Goal: Information Seeking & Learning: Find specific fact

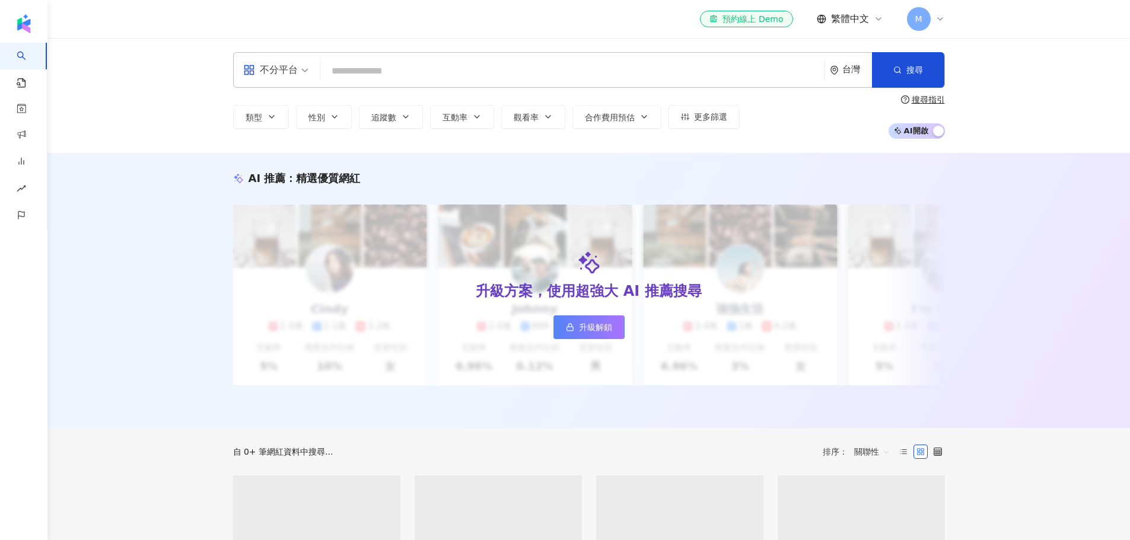
click at [695, 66] on input "search" at bounding box center [572, 71] width 495 height 23
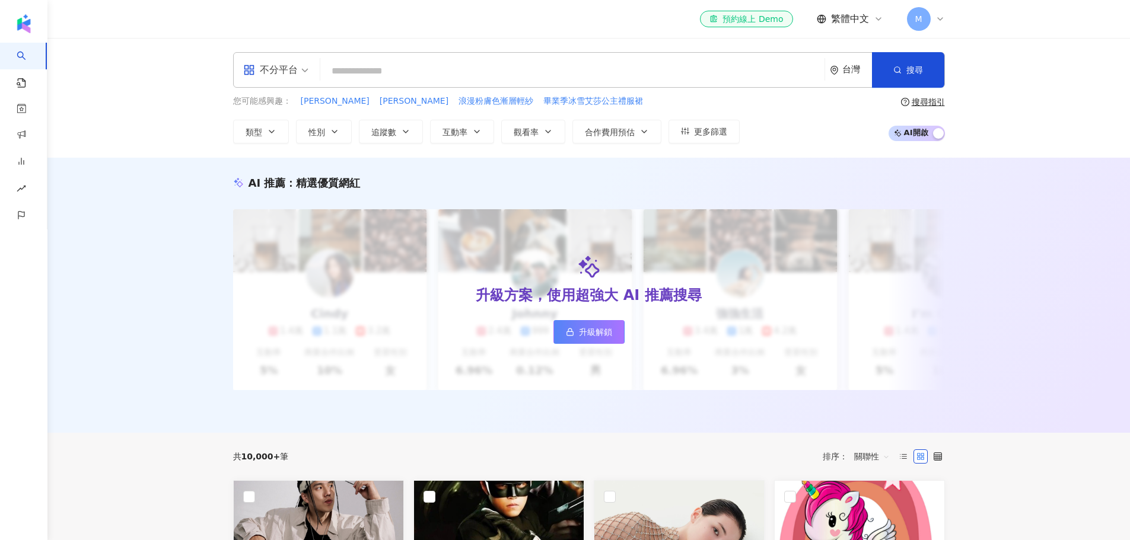
type input "*"
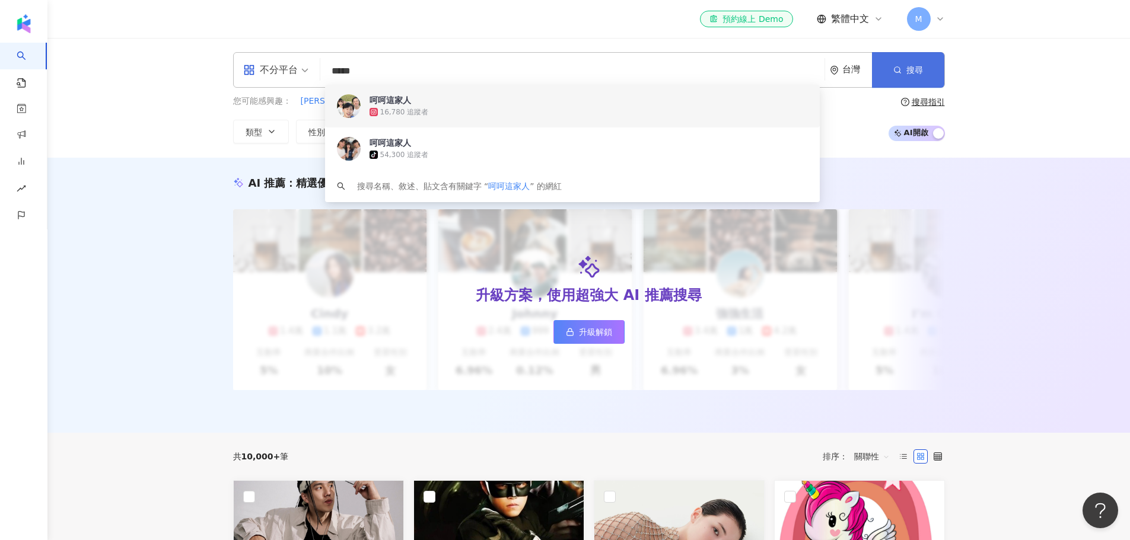
click at [900, 75] on span "button" at bounding box center [897, 69] width 8 height 9
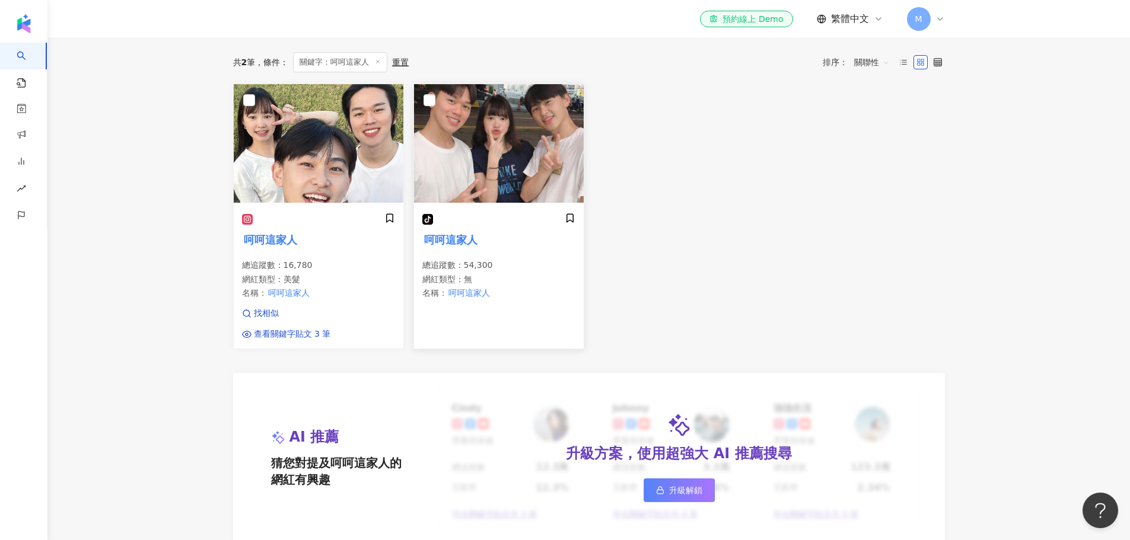
scroll to position [356, 0]
click at [322, 248] on h5 "呵呵這家人" at bounding box center [318, 240] width 153 height 15
click at [463, 249] on mark "呵呵這家人" at bounding box center [451, 240] width 58 height 17
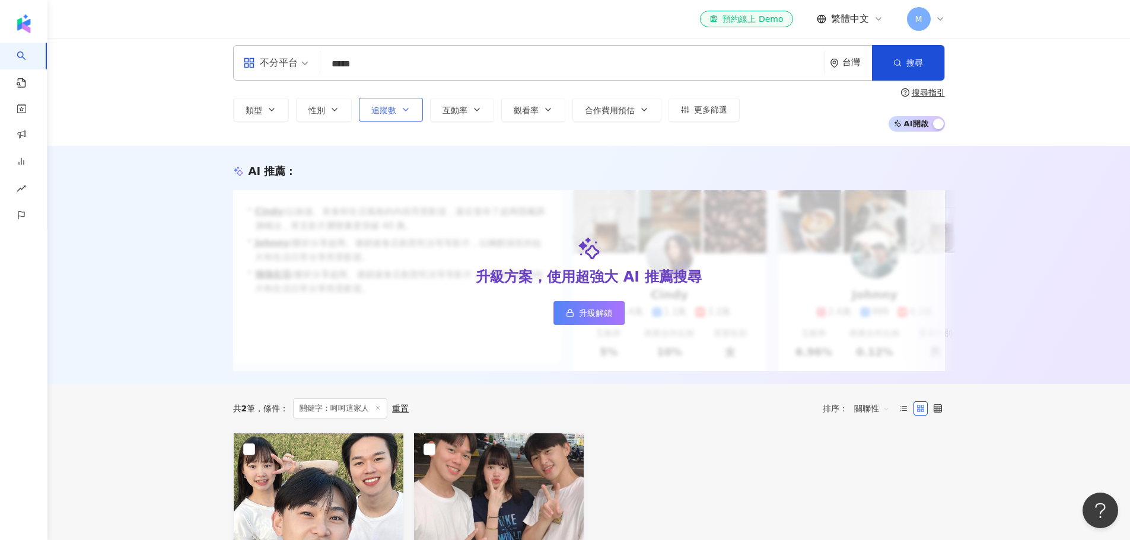
scroll to position [0, 0]
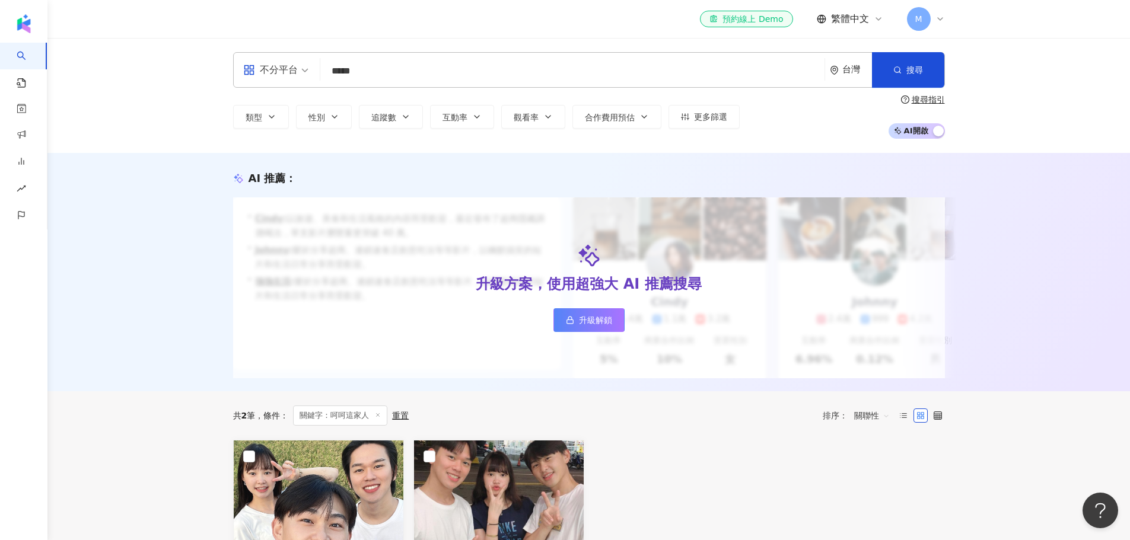
drag, startPoint x: 355, startPoint y: 74, endPoint x: 297, endPoint y: 72, distance: 57.6
click at [297, 72] on div "不分平台 ***** 台灣 搜尋 ec9cf28f-09c9-4f56-ad5d-03d23593dc04 a5776486-3a0e-429c-85b9-1…" at bounding box center [589, 70] width 712 height 36
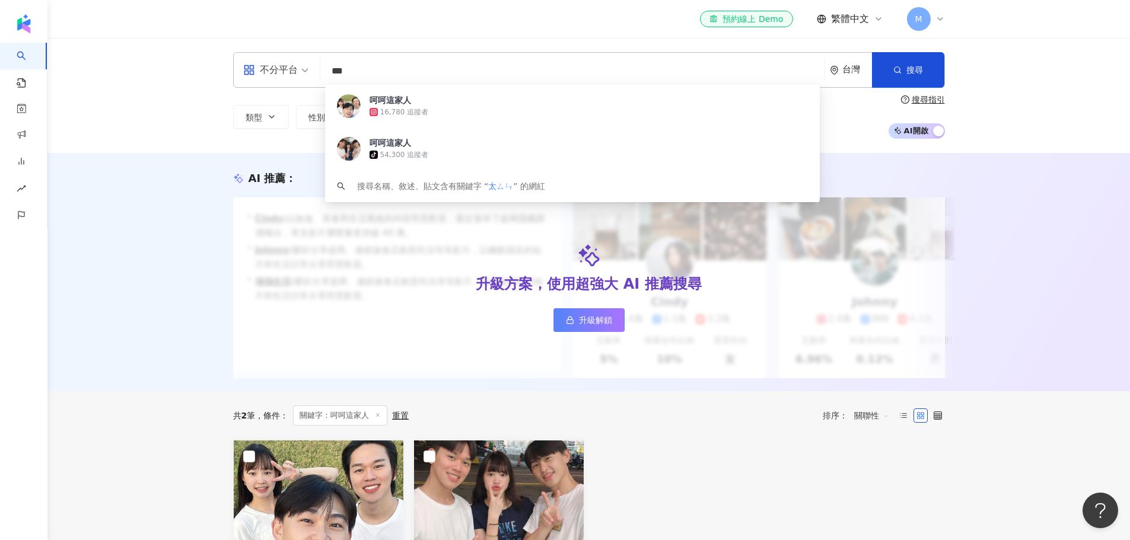
type input "**"
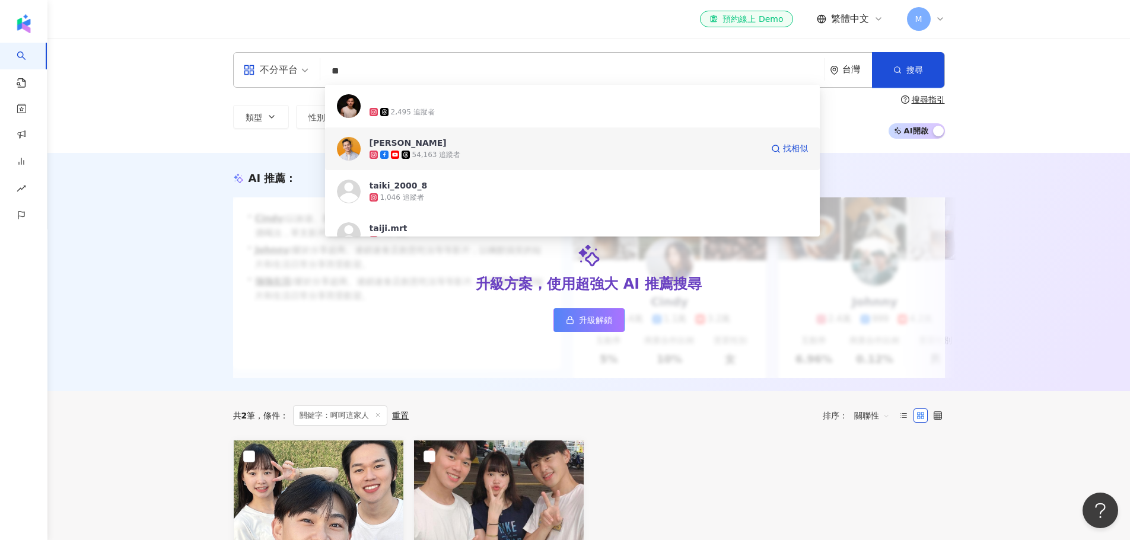
click at [481, 152] on div "54,163 追蹤者" at bounding box center [566, 155] width 393 height 12
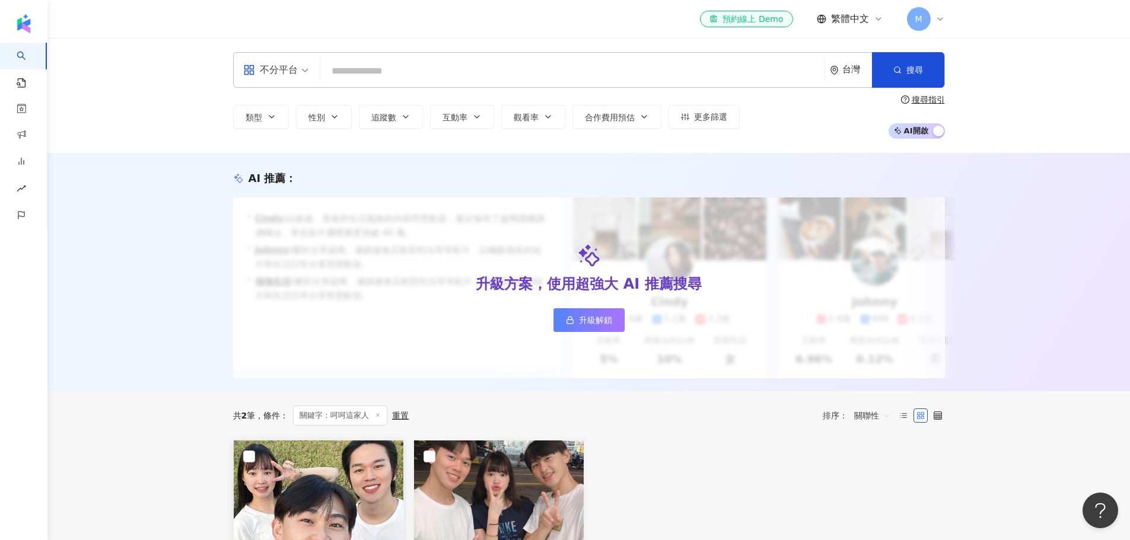
scroll to position [237, 0]
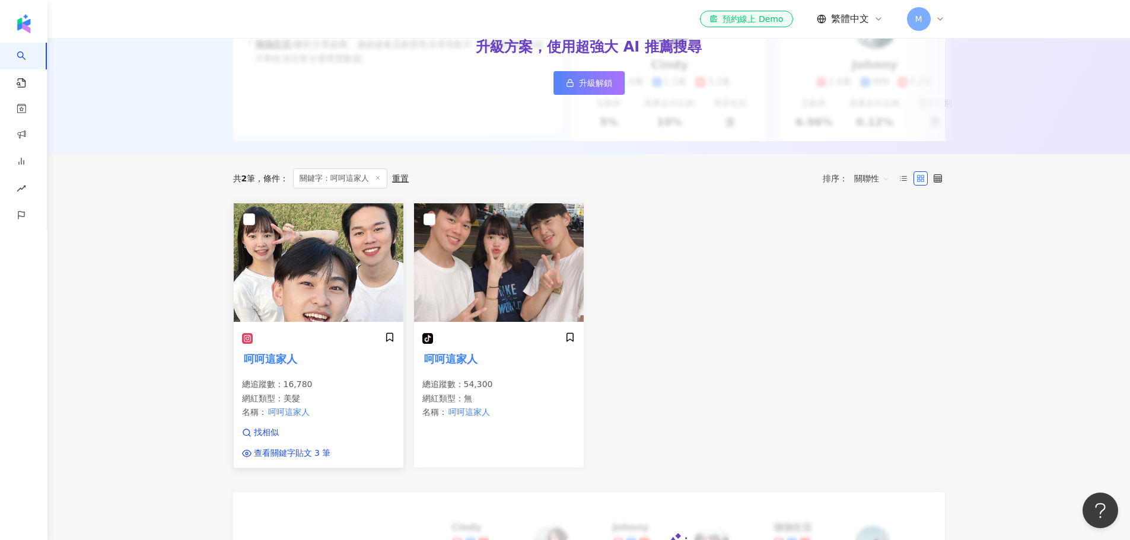
click at [282, 365] on mark "呵呵這家人" at bounding box center [271, 359] width 58 height 17
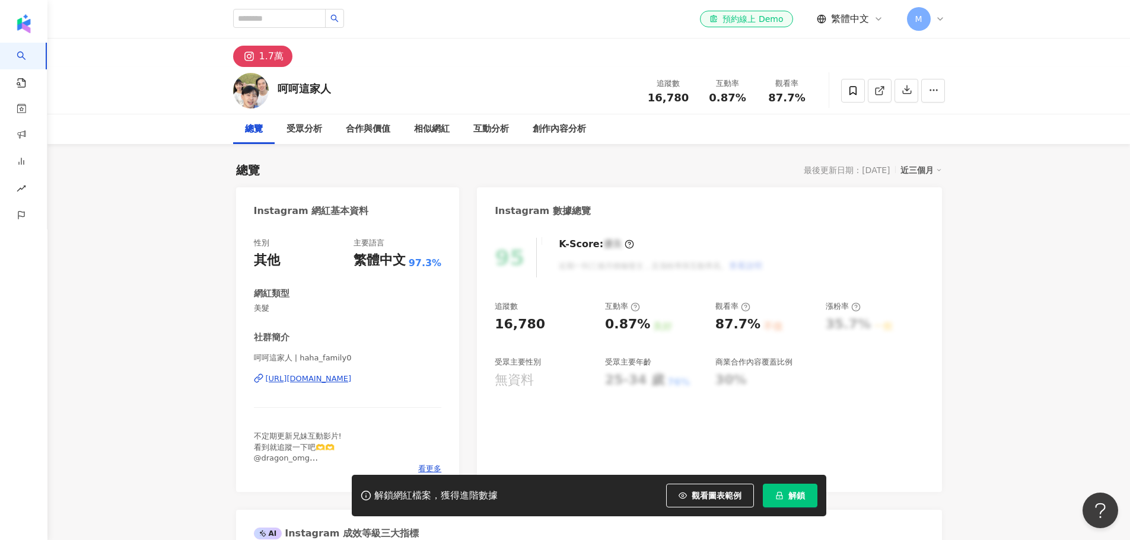
click at [428, 464] on span "看更多" at bounding box center [429, 469] width 23 height 11
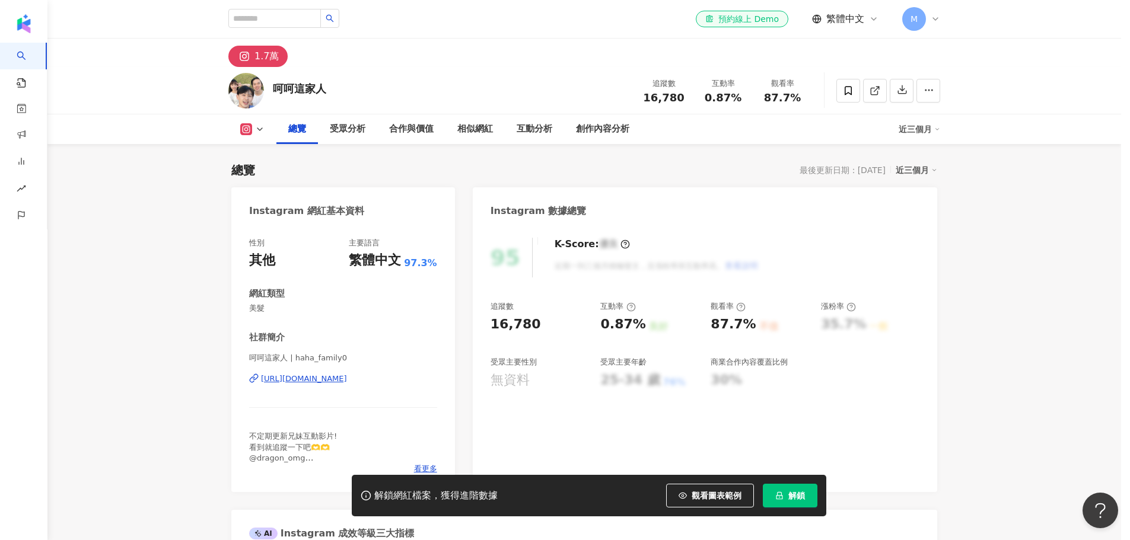
scroll to position [178, 0]
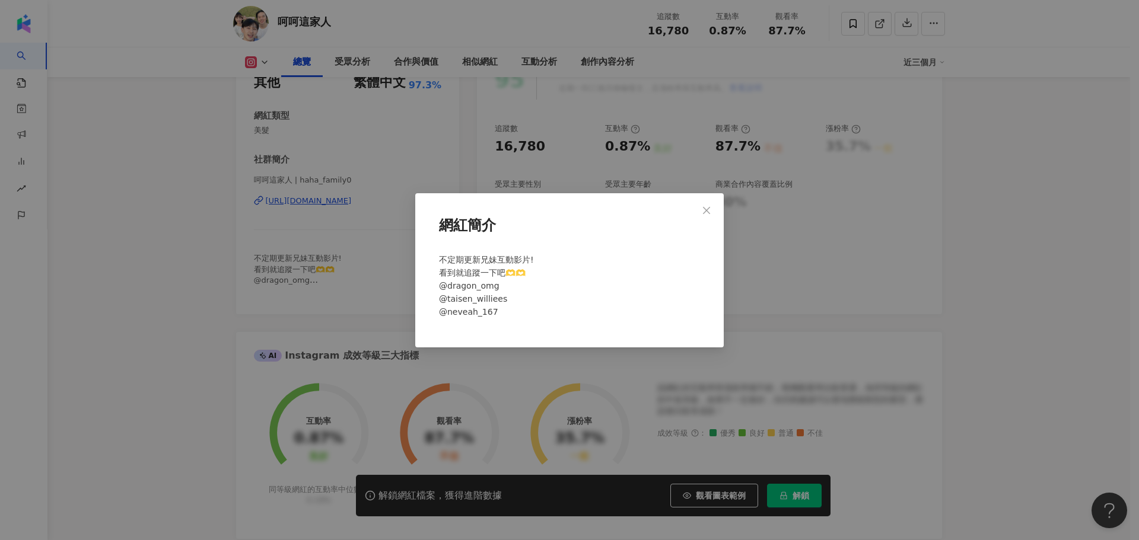
click at [355, 203] on div "網紅簡介 不定期更新兄妹互動影片! 看到就追蹤一下吧🫶🫶 @dragon_omg @taisen_williees @neveah_167" at bounding box center [569, 270] width 1139 height 540
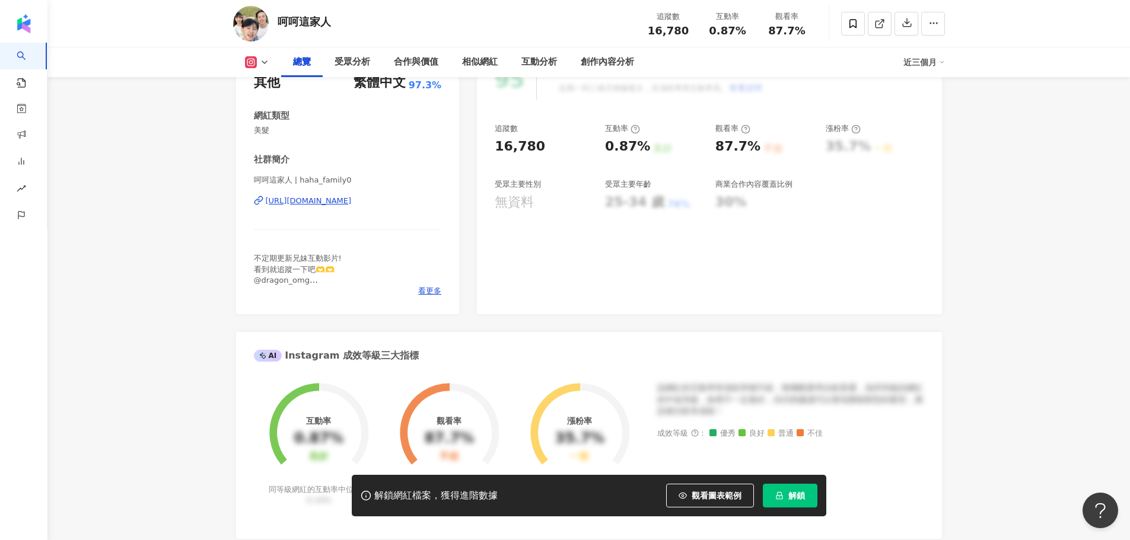
click at [336, 202] on div "https://www.instagram.com/haha_family0/" at bounding box center [309, 201] width 86 height 11
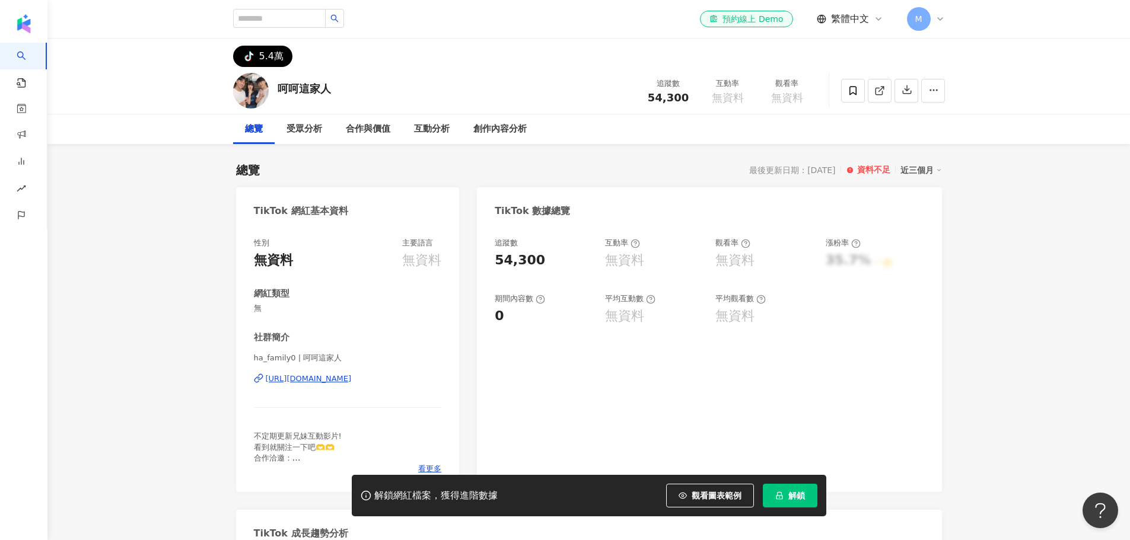
click at [674, 96] on span "54,300" at bounding box center [668, 97] width 41 height 12
copy span "54,300"
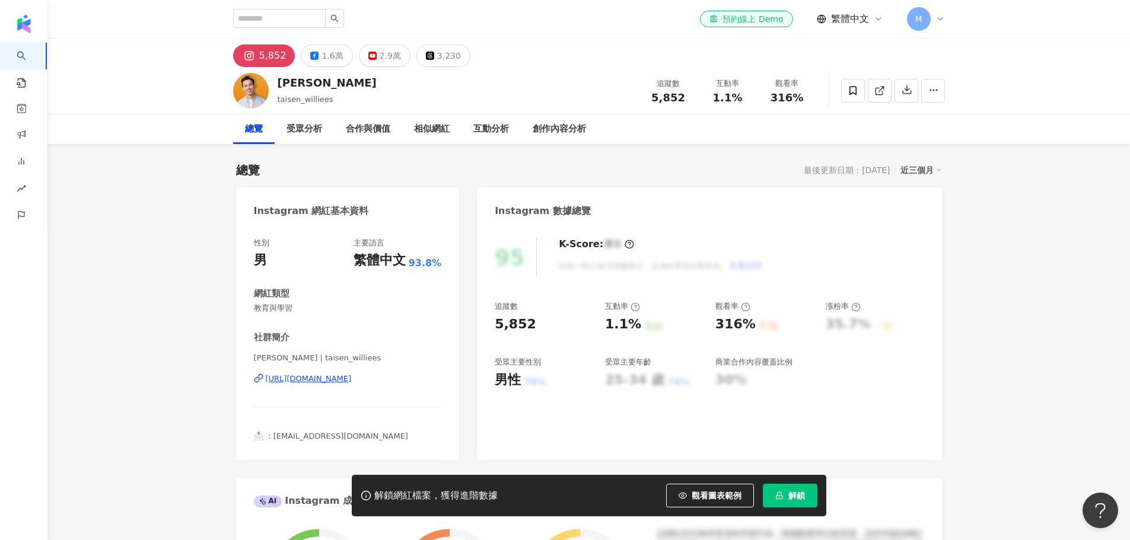
click at [670, 105] on div "追蹤數 5,852 互動率 1.1% 觀看率 316%" at bounding box center [728, 90] width 178 height 35
click at [670, 101] on span "5,852" at bounding box center [668, 97] width 34 height 12
copy span "5,852"
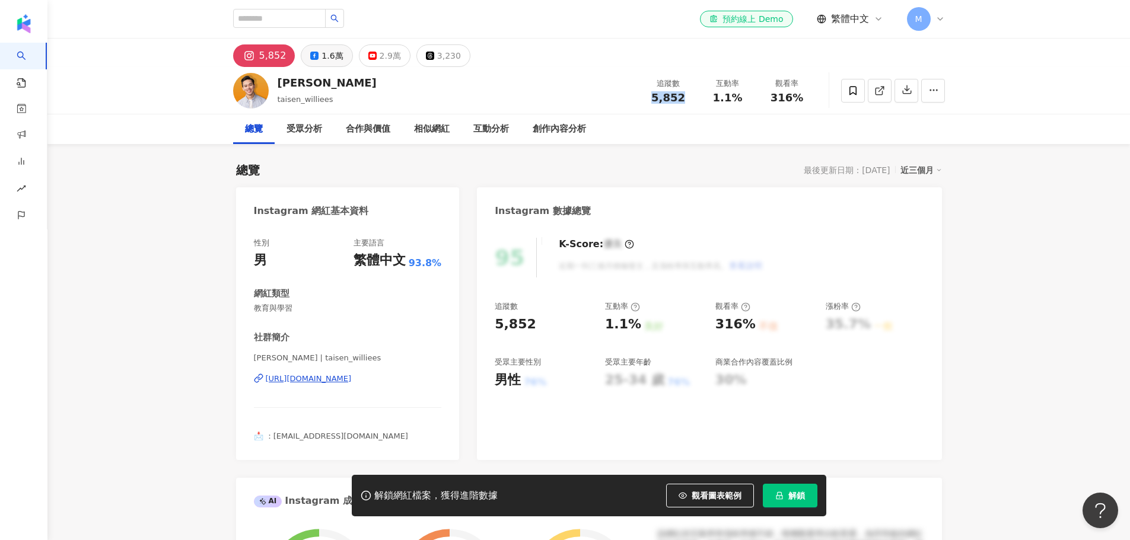
click at [329, 60] on div "1.6萬" at bounding box center [332, 55] width 21 height 17
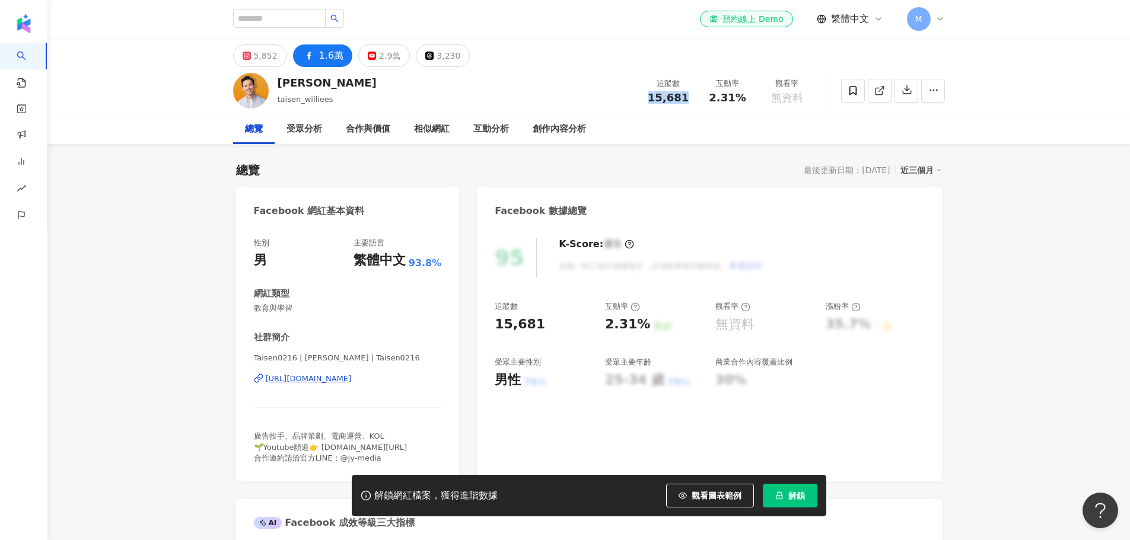
click at [672, 104] on span "15,681" at bounding box center [668, 97] width 41 height 12
click at [384, 58] on div "2.9萬" at bounding box center [389, 55] width 21 height 17
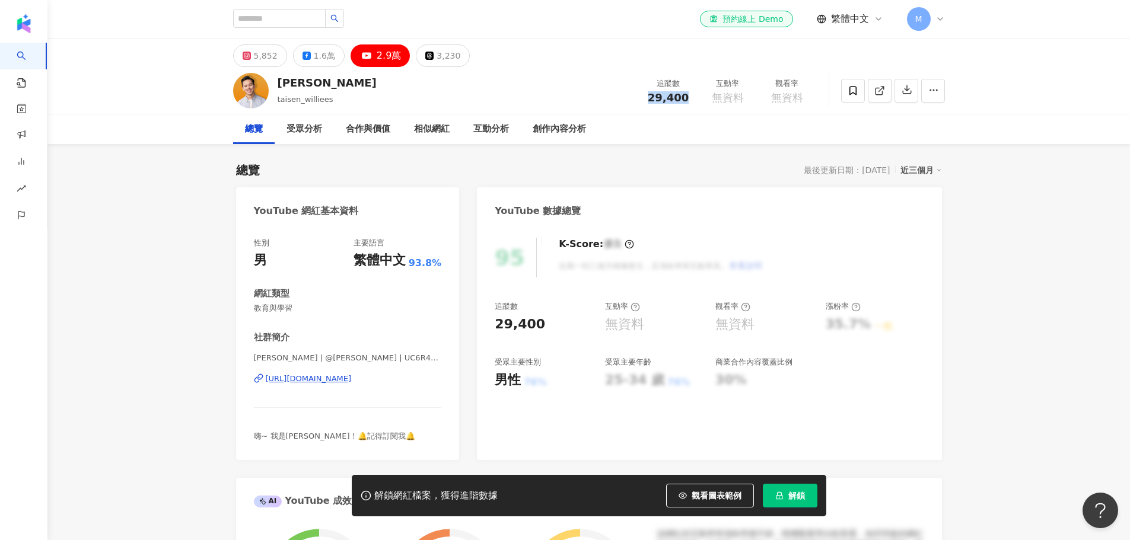
click at [672, 93] on span "29,400" at bounding box center [668, 97] width 41 height 12
drag, startPoint x: 444, startPoint y: 72, endPoint x: 442, endPoint y: 60, distance: 12.1
click at [444, 68] on div "Taisen 泰森 taisen_williees 追蹤數 29,400 互動率 無資料 觀看率 無資料" at bounding box center [588, 90] width 759 height 47
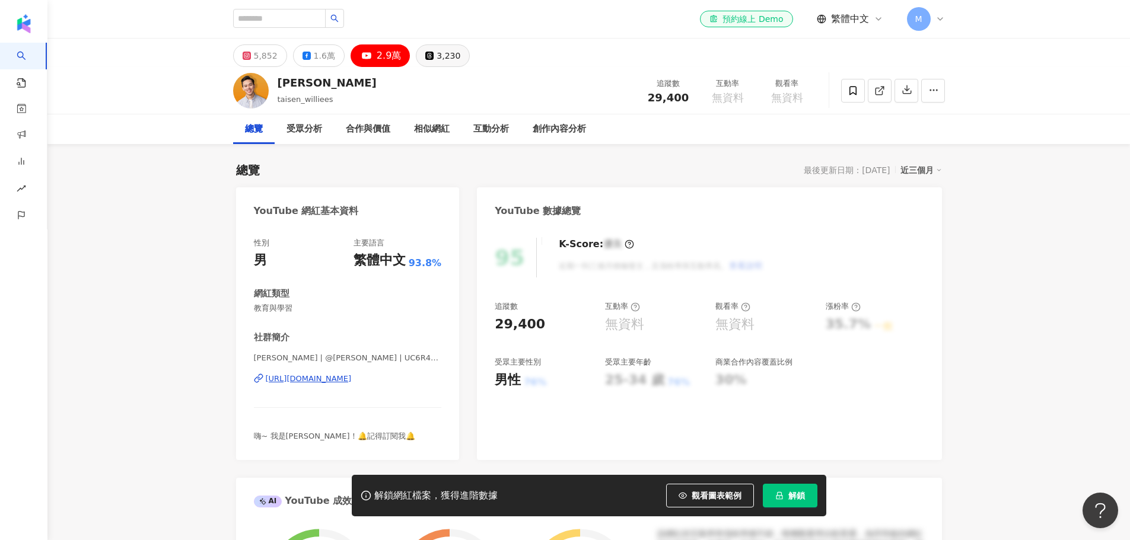
click at [440, 54] on div "3,230" at bounding box center [449, 55] width 24 height 17
click at [679, 100] on div "Taisen 泰森 taisen_williees 追蹤數 29,400 互動率 無資料 觀看率 無資料" at bounding box center [588, 90] width 759 height 47
click at [689, 99] on span "29,400" at bounding box center [668, 97] width 41 height 12
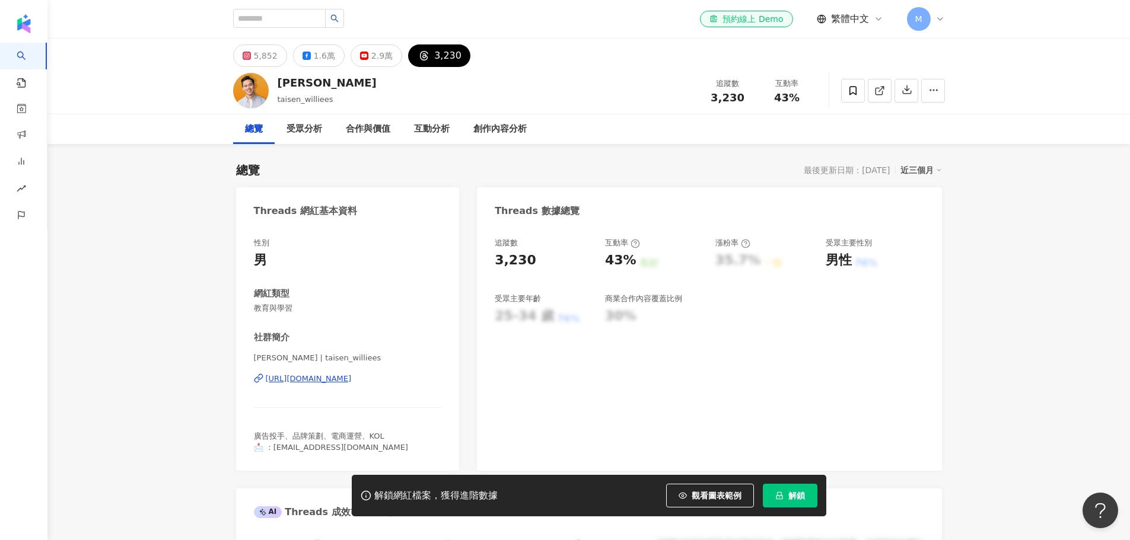
click at [723, 99] on span "3,230" at bounding box center [728, 97] width 34 height 12
click at [726, 99] on span "3,230" at bounding box center [728, 97] width 34 height 12
click at [319, 53] on div "1.6萬" at bounding box center [324, 55] width 21 height 17
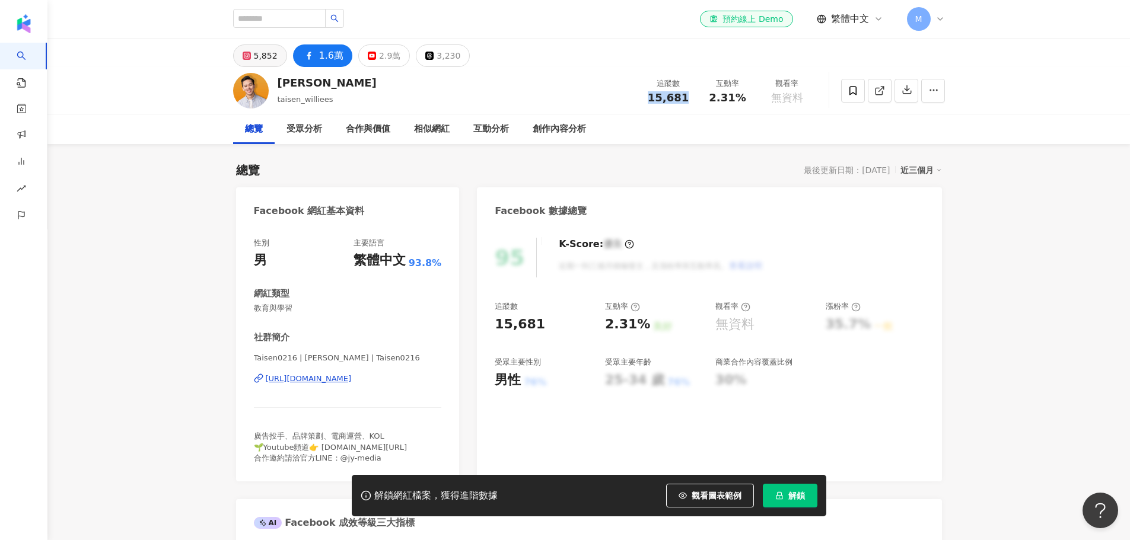
click at [241, 58] on button "5,852" at bounding box center [260, 55] width 54 height 23
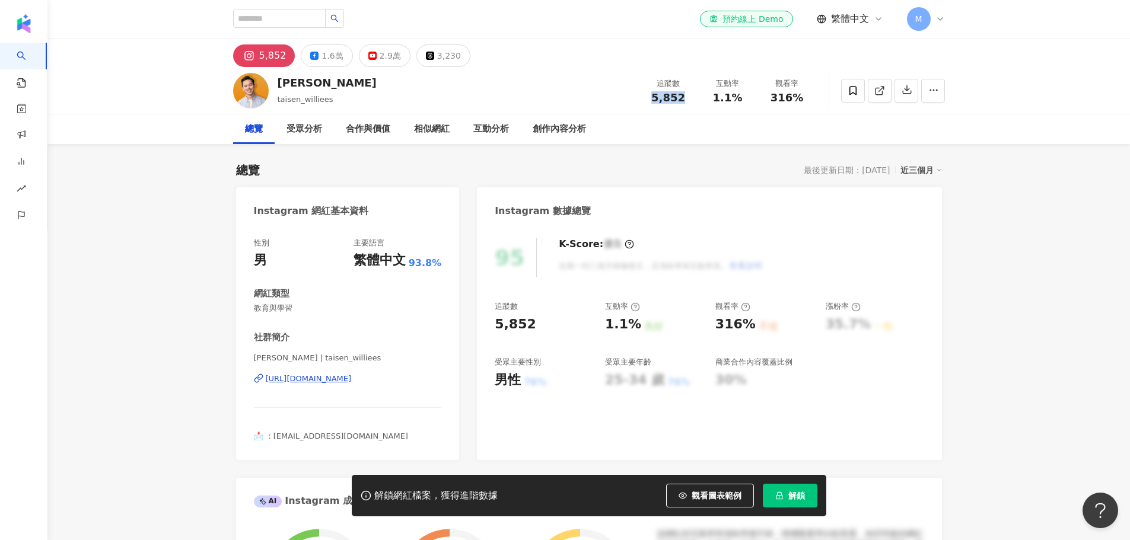
click at [730, 106] on div "追蹤數 5,852 互動率 1.1% 觀看率 316%" at bounding box center [728, 90] width 178 height 35
click at [733, 104] on span "1.1%" at bounding box center [728, 98] width 30 height 12
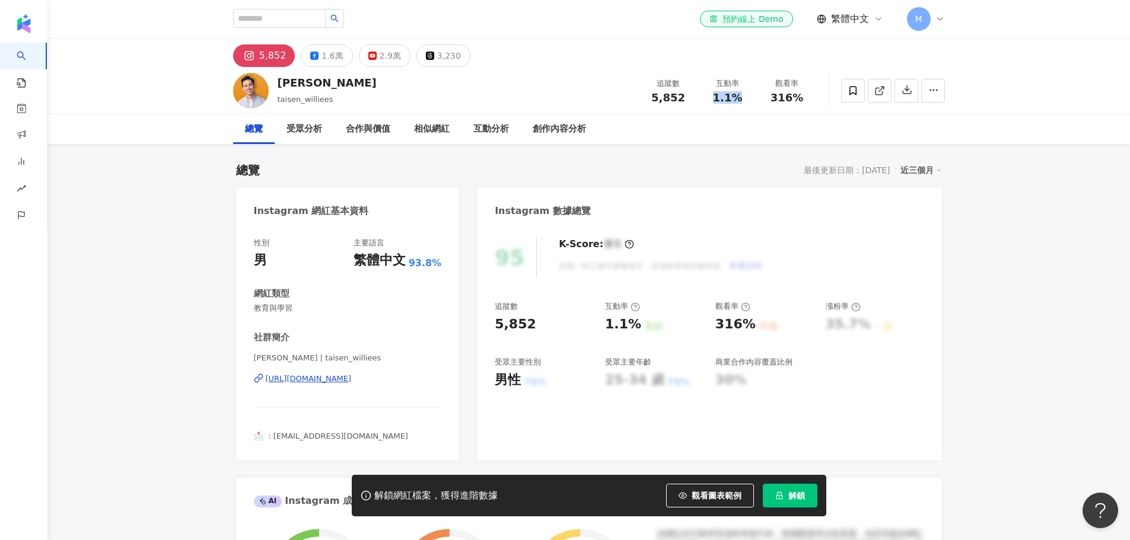
copy span "1.1%"
click at [782, 94] on span "316%" at bounding box center [787, 98] width 33 height 12
copy span "316%"
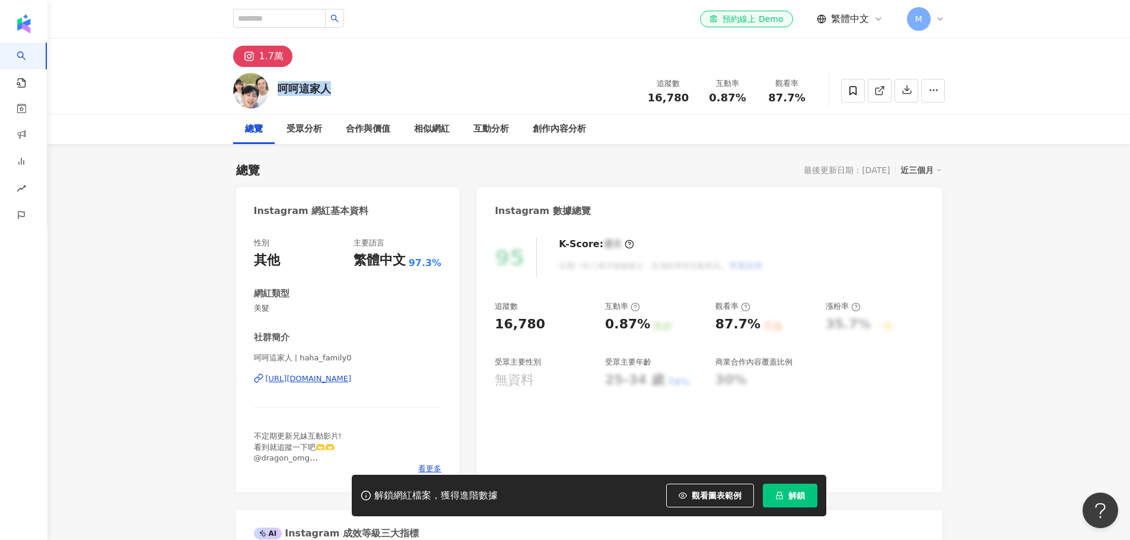
drag, startPoint x: 297, startPoint y: 90, endPoint x: 281, endPoint y: 88, distance: 16.1
click at [281, 88] on div "呵呵這家人" at bounding box center [304, 88] width 53 height 15
click at [676, 93] on span "16,780" at bounding box center [668, 97] width 41 height 12
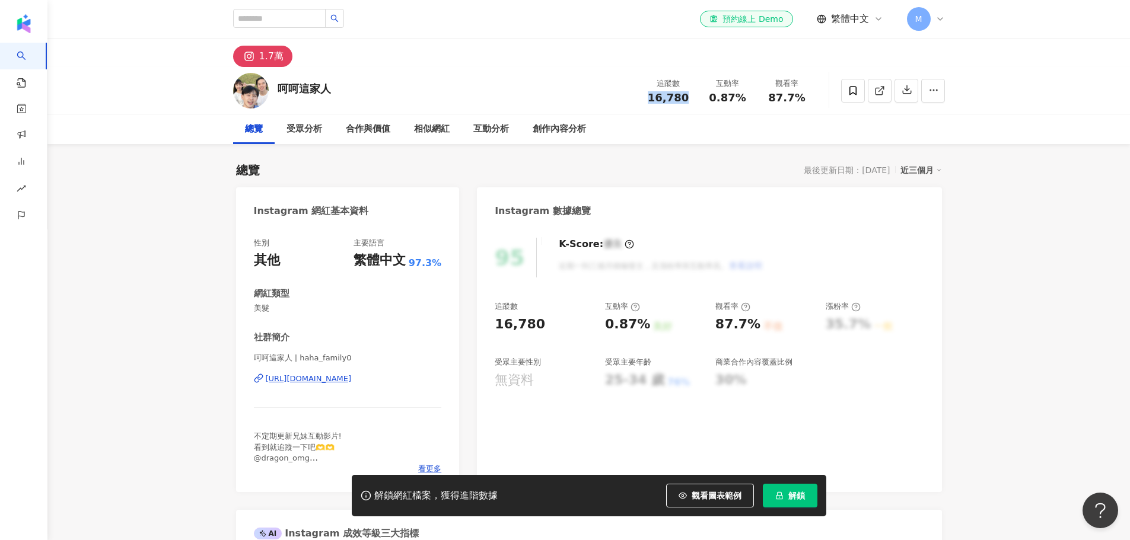
copy span "16,780"
click at [719, 101] on span "0.87%" at bounding box center [727, 98] width 37 height 12
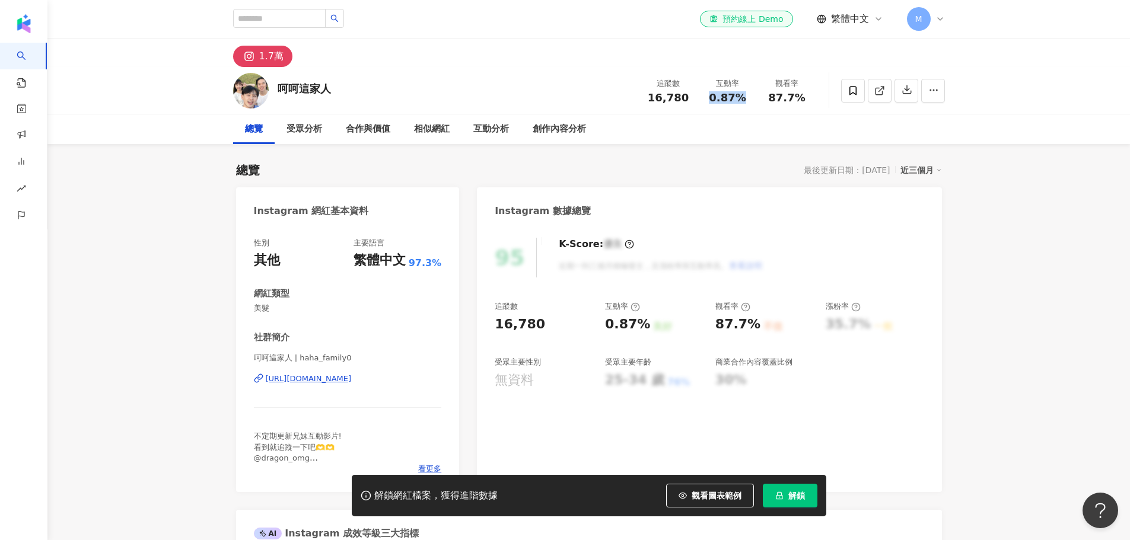
click at [719, 101] on span "0.87%" at bounding box center [727, 98] width 37 height 12
copy span "0.87%"
click at [776, 106] on div "追蹤數 16,780 互動率 0.87% 觀看率 87.7%" at bounding box center [728, 90] width 178 height 35
click at [777, 100] on span "87.7%" at bounding box center [786, 98] width 37 height 12
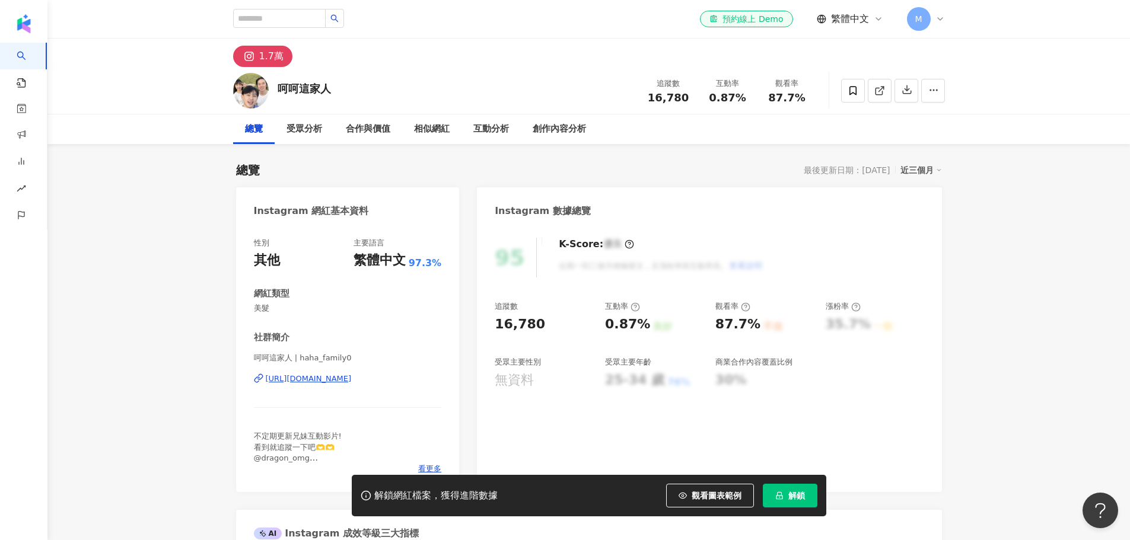
click at [777, 100] on span "87.7%" at bounding box center [786, 98] width 37 height 12
copy span "87.7%"
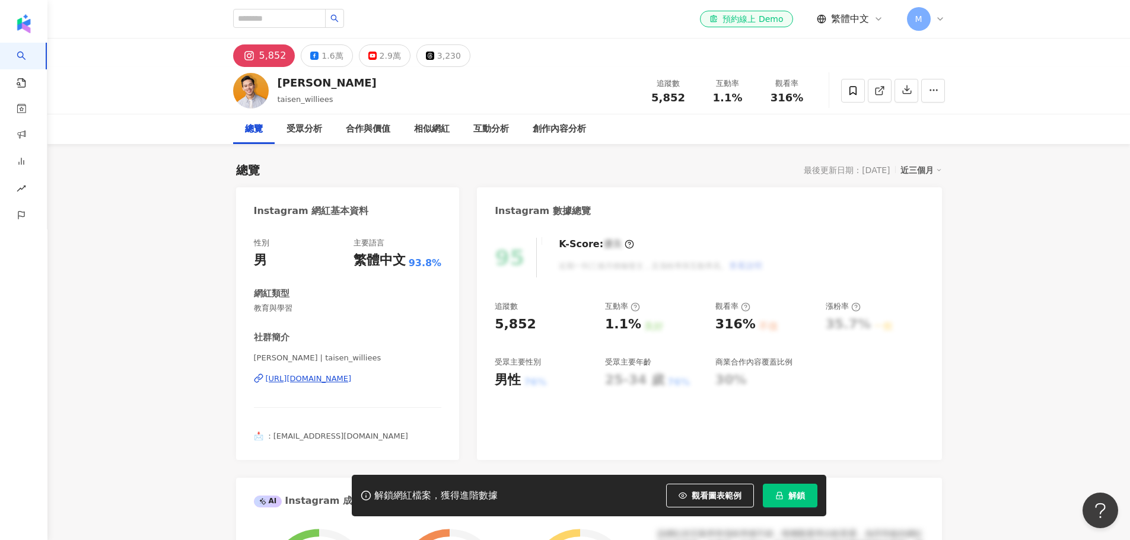
click at [575, 66] on div "5,852 1.6萬 2.9萬 3,230" at bounding box center [588, 53] width 759 height 28
click at [324, 379] on div "[URL][DOMAIN_NAME]" at bounding box center [309, 379] width 86 height 11
